Goal: Information Seeking & Learning: Find specific fact

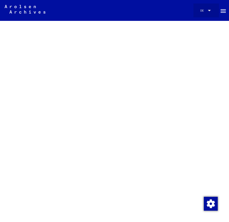
click at [200, 12] on div "DE DE" at bounding box center [206, 9] width 12 height 8
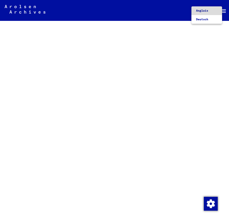
click at [198, 11] on span "Anglais" at bounding box center [202, 11] width 12 height 4
click at [221, 9] on mat-icon "menu" at bounding box center [223, 11] width 7 height 7
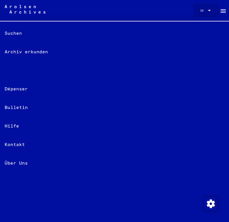
click at [208, 10] on div at bounding box center [209, 10] width 3 height 1
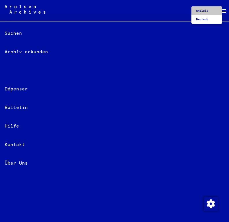
click at [202, 8] on span "Anglais" at bounding box center [206, 10] width 21 height 9
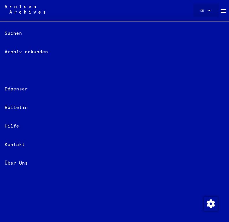
click at [202, 10] on div "DE" at bounding box center [203, 10] width 6 height 3
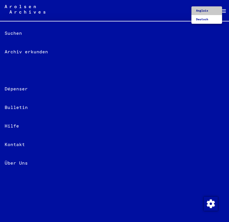
click at [200, 12] on span "Anglais" at bounding box center [202, 11] width 12 height 4
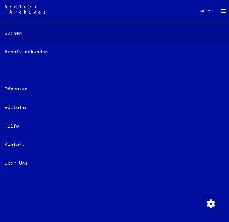
click at [8, 35] on font "Suchen" at bounding box center [13, 33] width 17 height 7
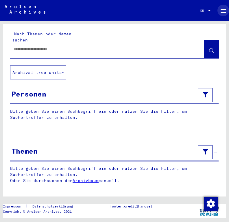
click at [52, 46] on input "text" at bounding box center [102, 49] width 177 height 6
type input "********"
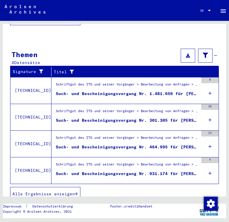
scroll to position [192, 0]
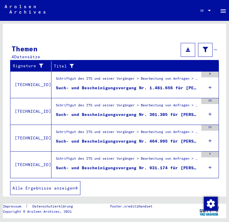
click at [209, 108] on icon at bounding box center [210, 114] width 3 height 20
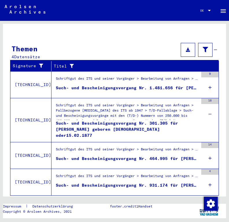
click at [185, 46] on button at bounding box center [188, 50] width 14 height 14
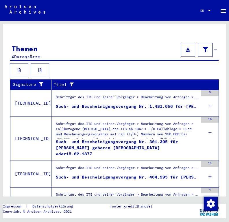
click at [161, 127] on div "Schriftgut des ITS und seiner Vorgänger > Bearbeitung von Anfragen > Fallbezoge…" at bounding box center [127, 131] width 143 height 20
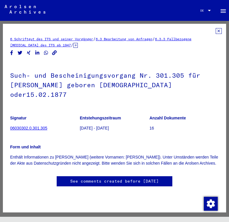
click at [25, 128] on link "06030302.0.301.305" at bounding box center [28, 128] width 37 height 5
click at [216, 31] on icon at bounding box center [219, 31] width 6 height 6
